Goal: Communication & Community: Share content

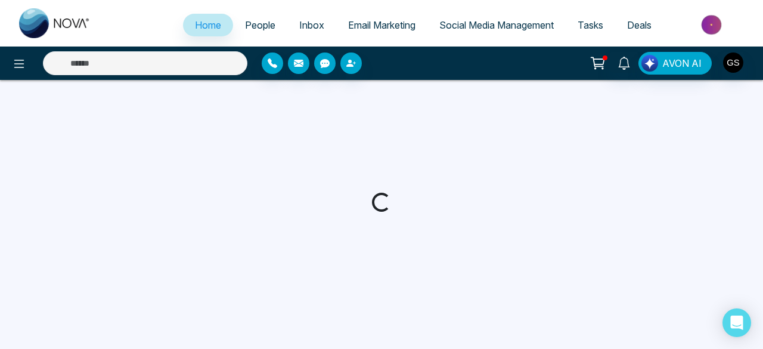
select select "*"
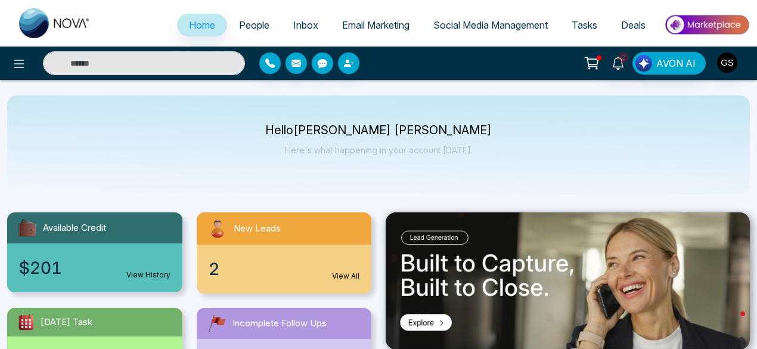
click at [341, 277] on link "View All" at bounding box center [345, 276] width 27 height 11
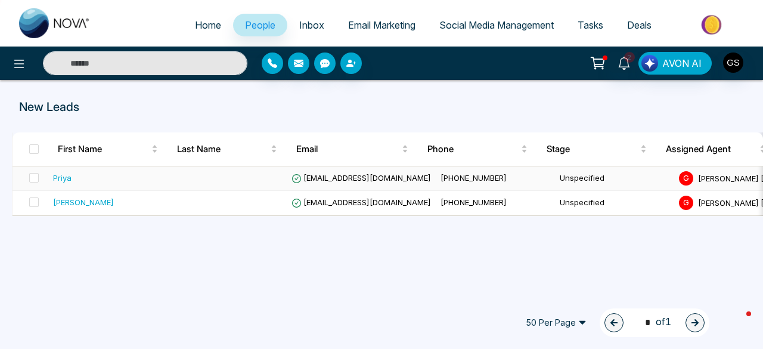
click at [361, 172] on td "[EMAIL_ADDRESS][DOMAIN_NAME]" at bounding box center [361, 178] width 149 height 24
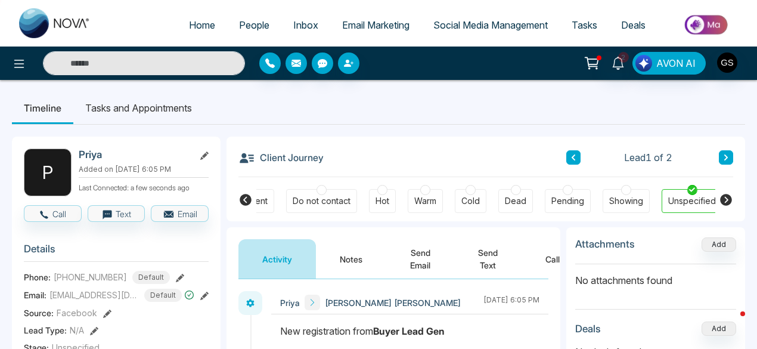
scroll to position [79, 0]
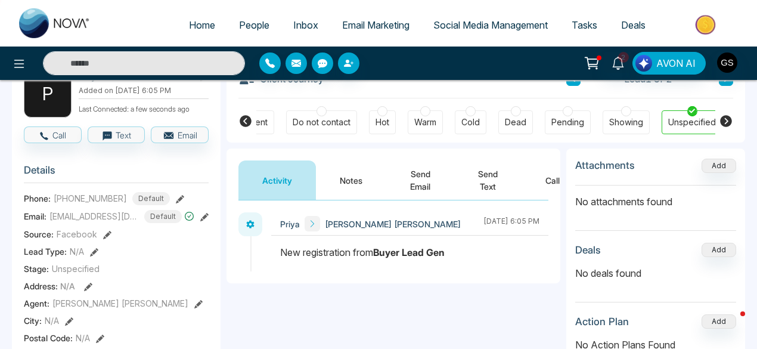
click at [489, 183] on button "Send Text" at bounding box center [487, 179] width 67 height 39
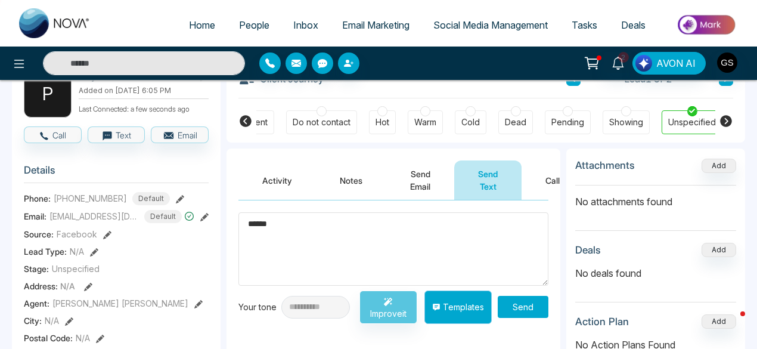
click at [461, 306] on button "Templates" at bounding box center [458, 306] width 67 height 33
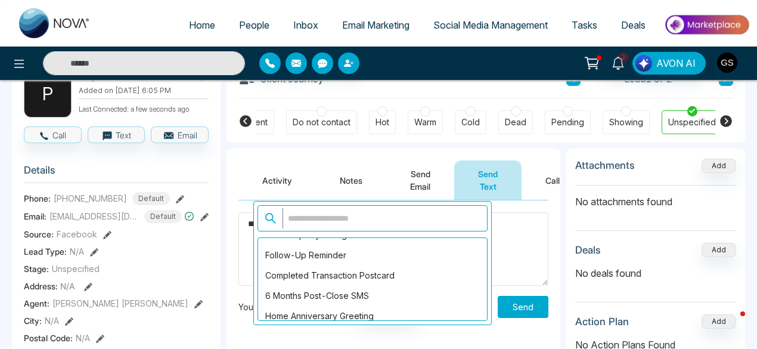
scroll to position [24, 0]
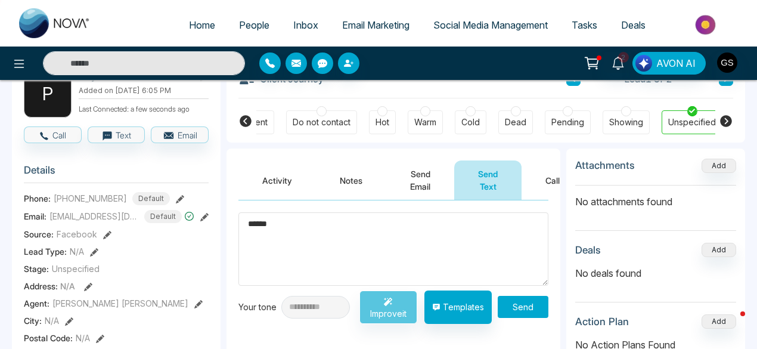
click at [511, 250] on textarea "******" at bounding box center [394, 248] width 310 height 73
type textarea "*"
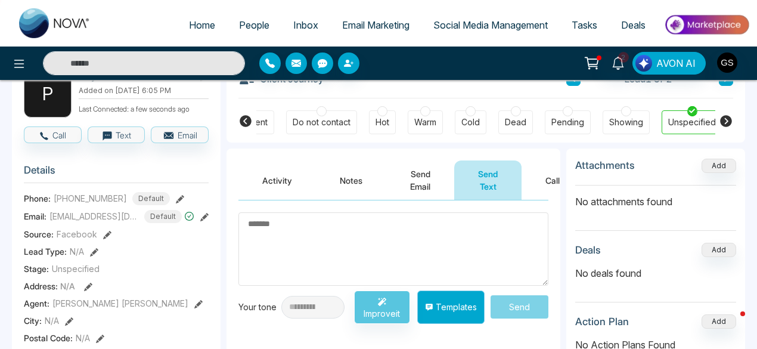
click at [454, 305] on button "Templates" at bounding box center [450, 306] width 67 height 33
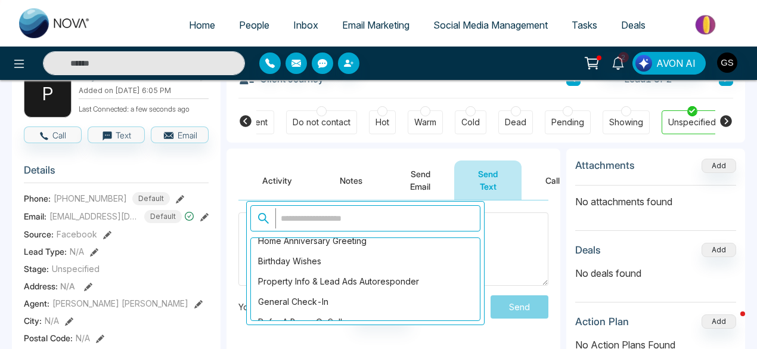
scroll to position [95, 0]
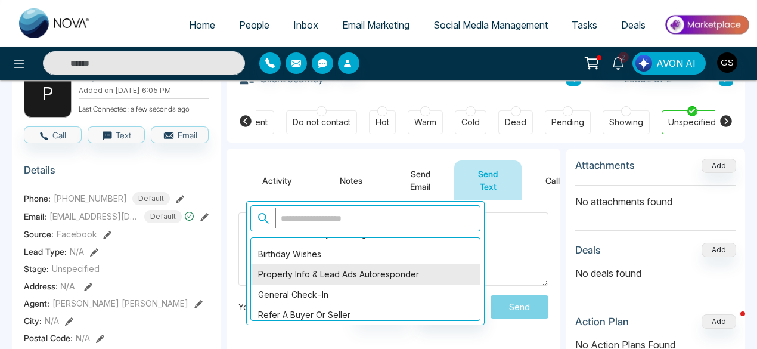
click at [360, 273] on div "Property Info & Lead Ads Autoresponder" at bounding box center [365, 274] width 229 height 20
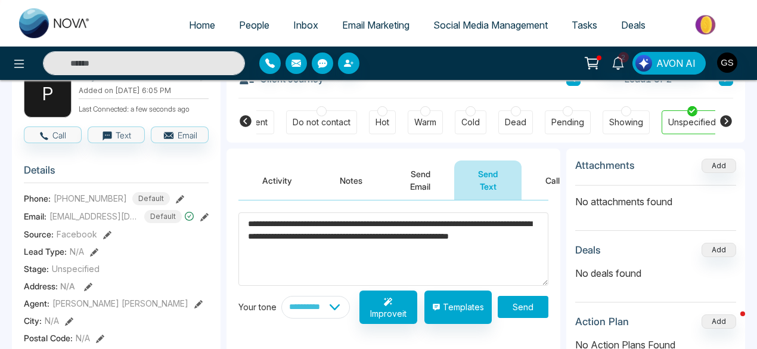
click at [309, 249] on textarea "**********" at bounding box center [394, 248] width 310 height 73
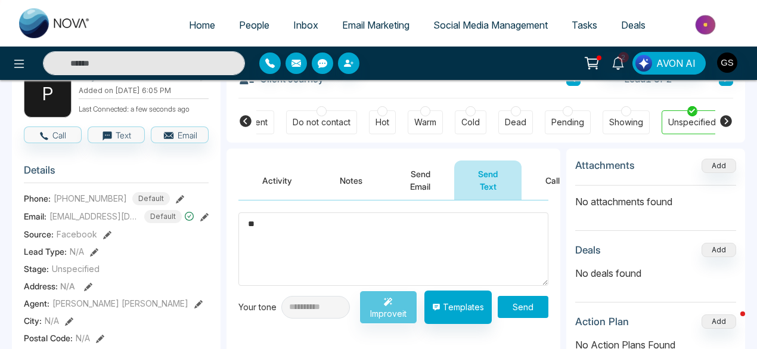
type textarea "*"
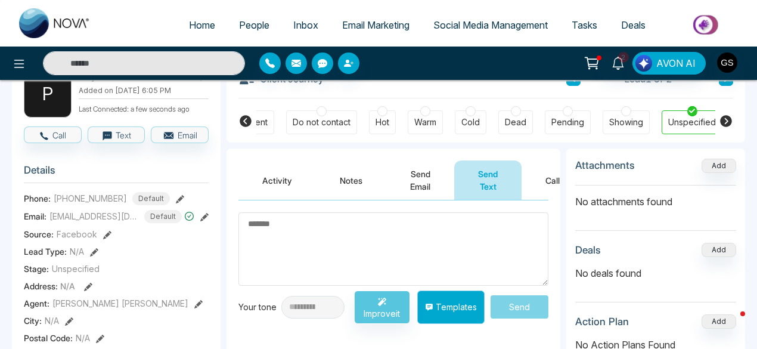
click at [453, 304] on button "Templates" at bounding box center [450, 306] width 67 height 33
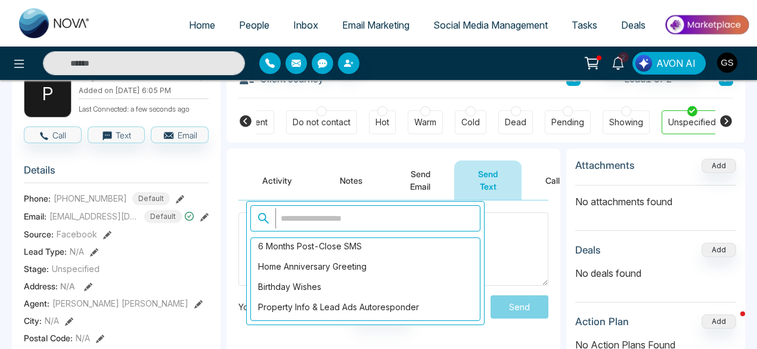
scroll to position [0, 0]
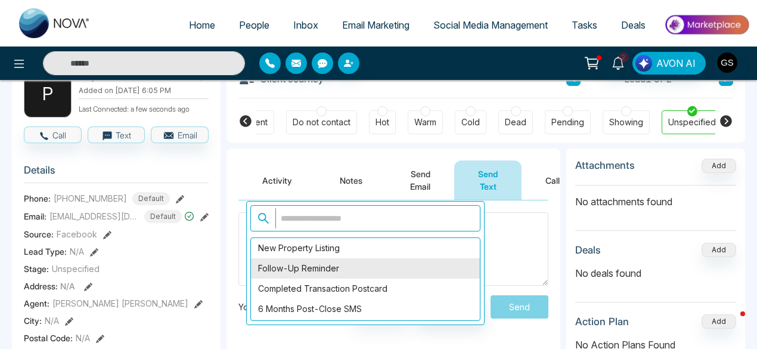
click at [329, 265] on div "Follow-Up Reminder" at bounding box center [365, 268] width 229 height 20
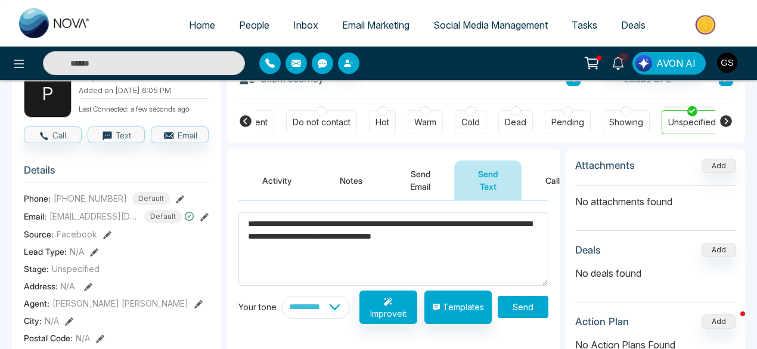
click at [511, 236] on textarea "**********" at bounding box center [394, 248] width 310 height 73
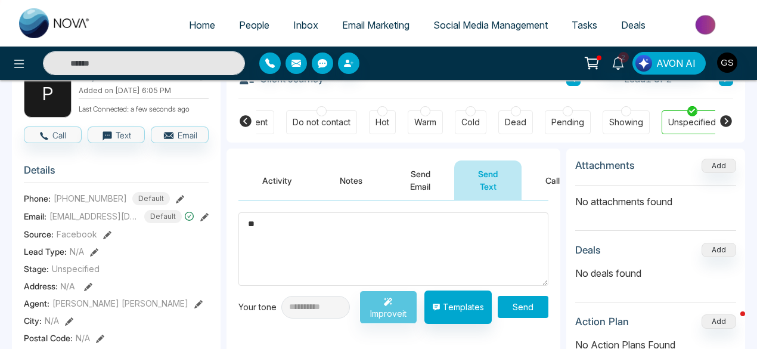
type textarea "*"
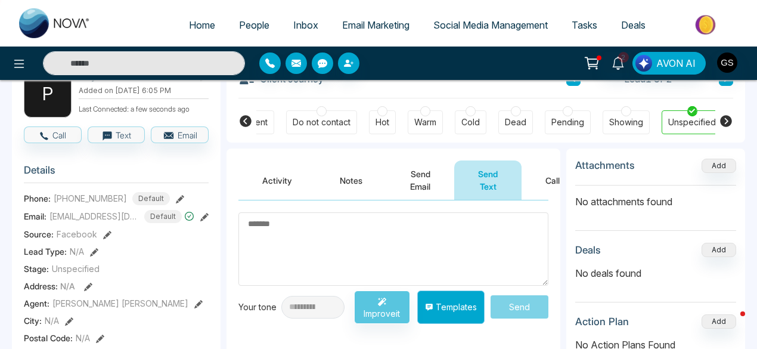
click at [464, 305] on button "Templates" at bounding box center [450, 306] width 67 height 33
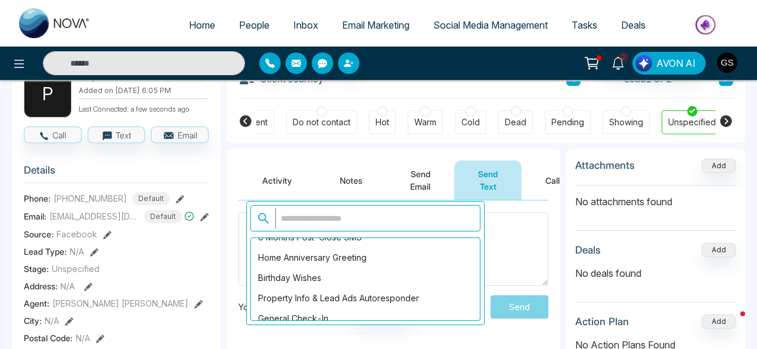
scroll to position [95, 0]
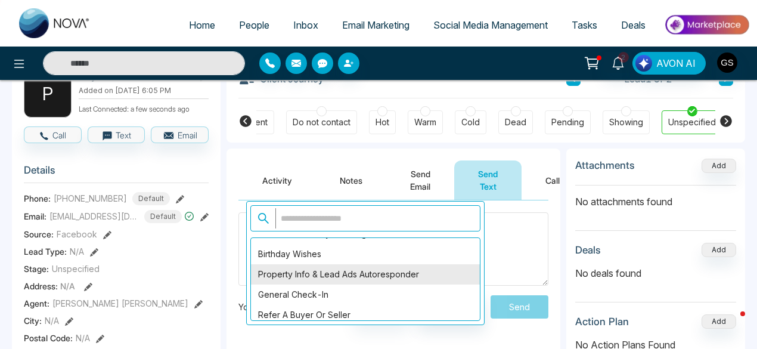
click at [377, 271] on div "Property Info & Lead Ads Autoresponder" at bounding box center [365, 274] width 229 height 20
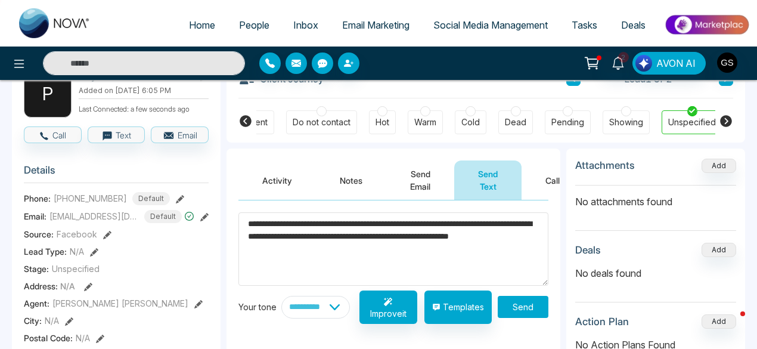
click at [453, 237] on textarea "**********" at bounding box center [394, 248] width 310 height 73
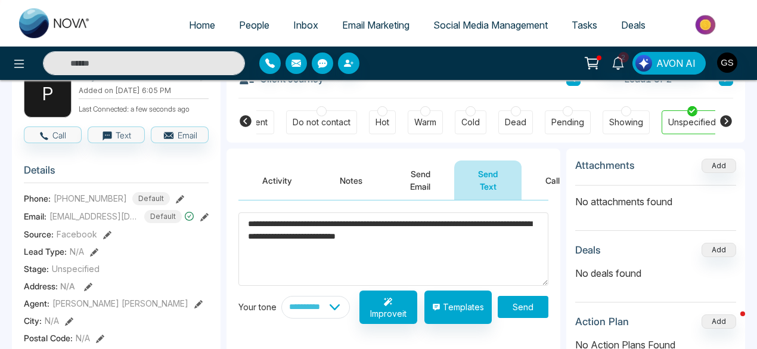
type textarea "**********"
click at [532, 309] on button "Send" at bounding box center [523, 307] width 51 height 22
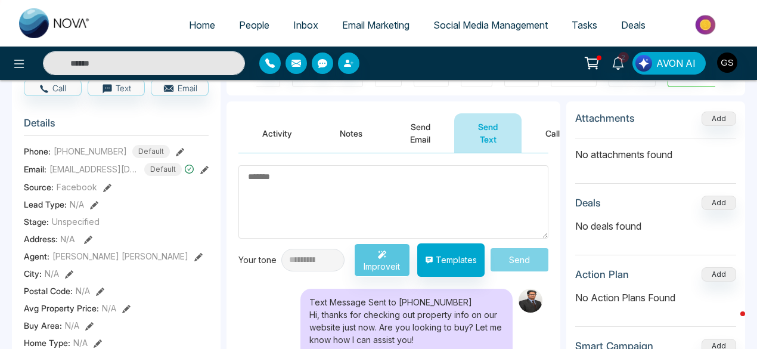
scroll to position [0, 0]
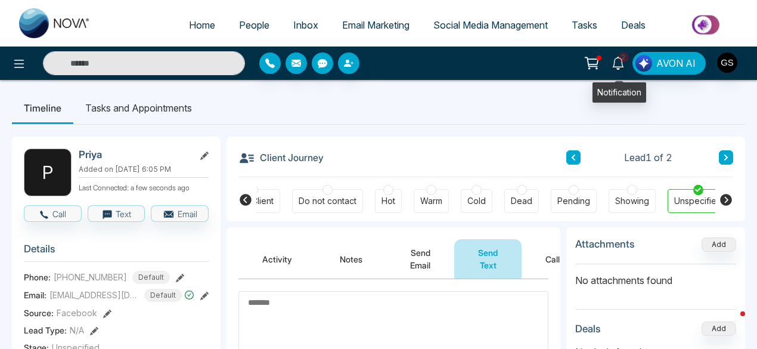
click at [626, 61] on span "2" at bounding box center [623, 57] width 11 height 11
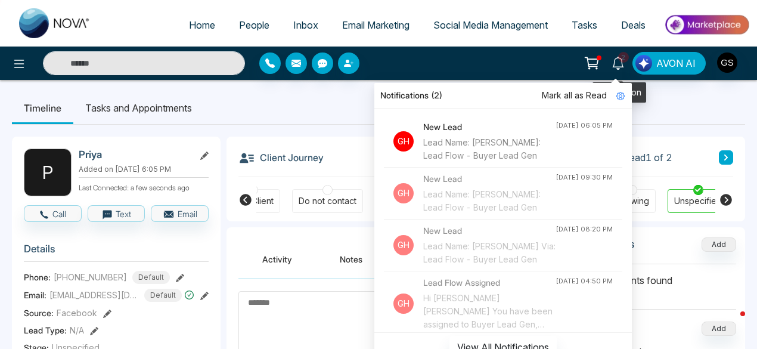
click at [626, 61] on span "2" at bounding box center [623, 57] width 11 height 11
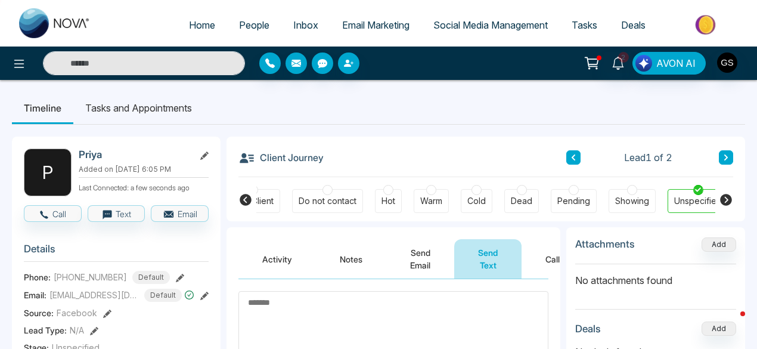
click at [439, 98] on ul "Timeline Tasks and Appointments" at bounding box center [379, 108] width 734 height 32
